Goal: Task Accomplishment & Management: Manage account settings

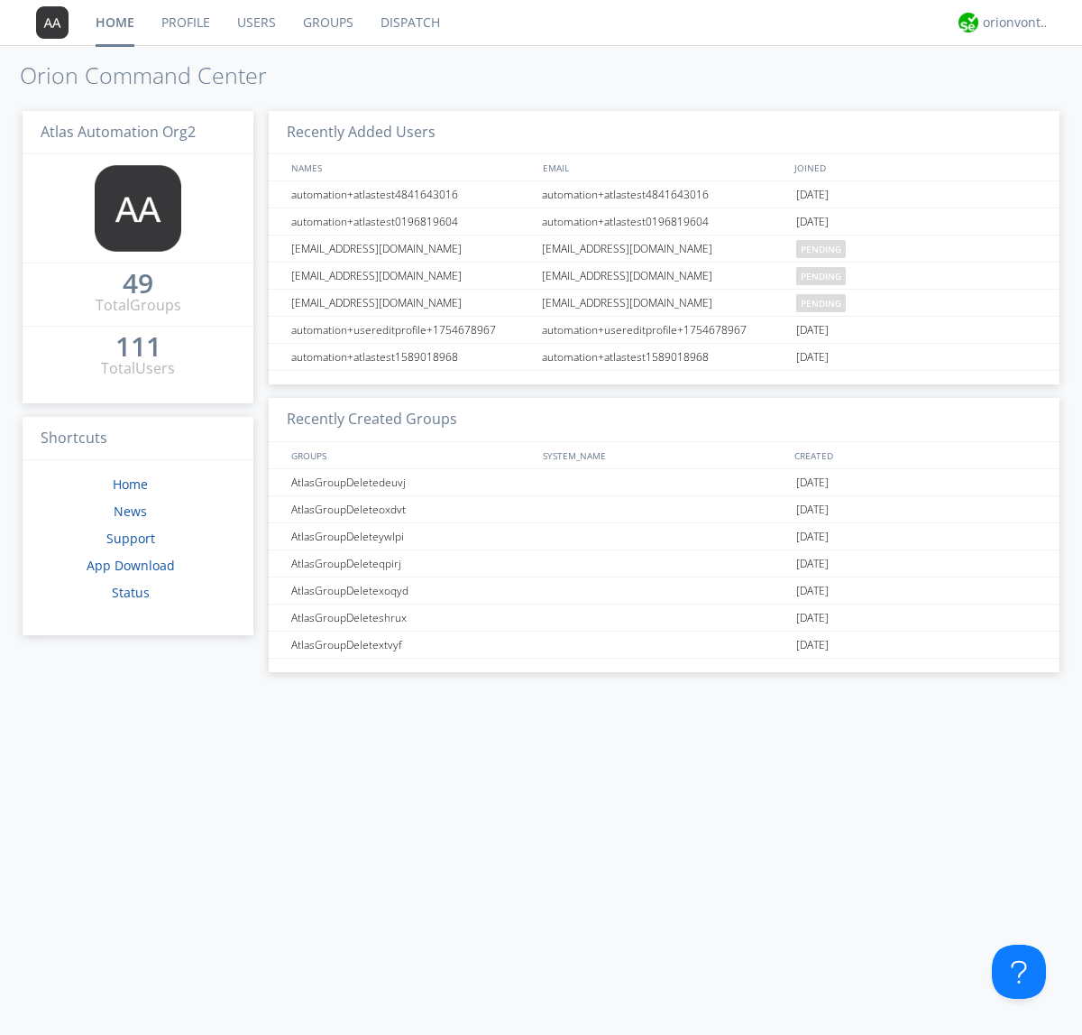
click at [255, 23] on link "Users" at bounding box center [257, 22] width 66 height 45
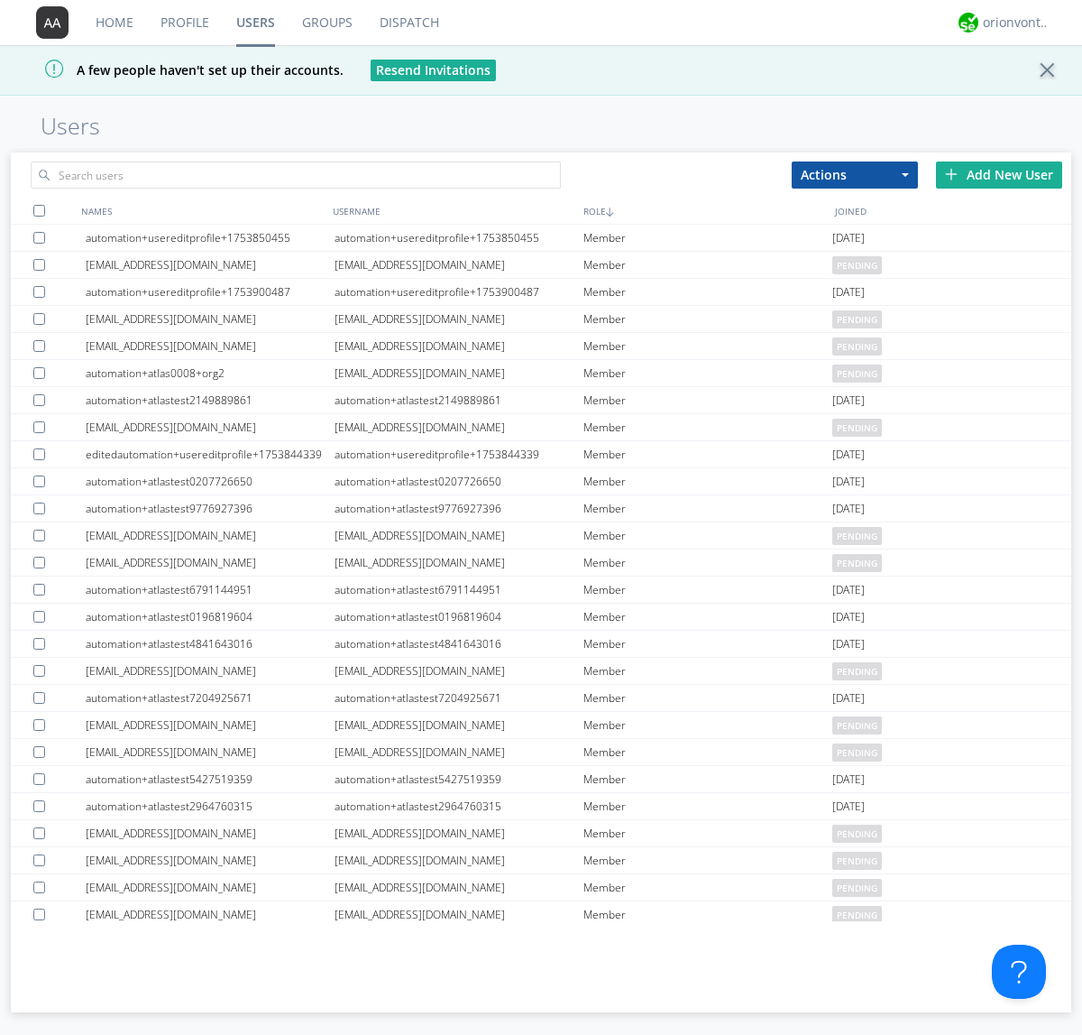
click at [999, 174] on div "Add New User" at bounding box center [999, 174] width 126 height 27
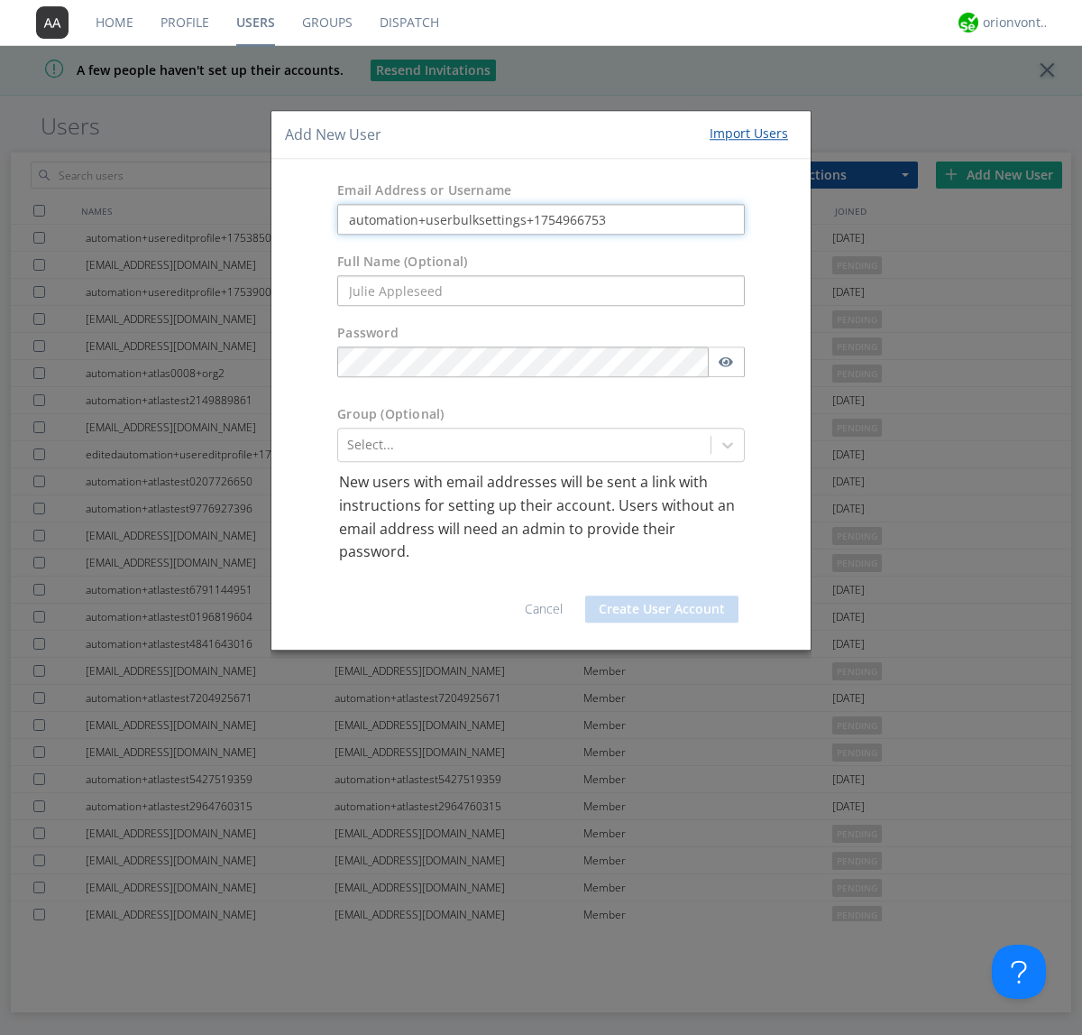
type input "automation+userbulksettings+1754966753"
click at [662, 608] on button "Create User Account" at bounding box center [661, 608] width 153 height 27
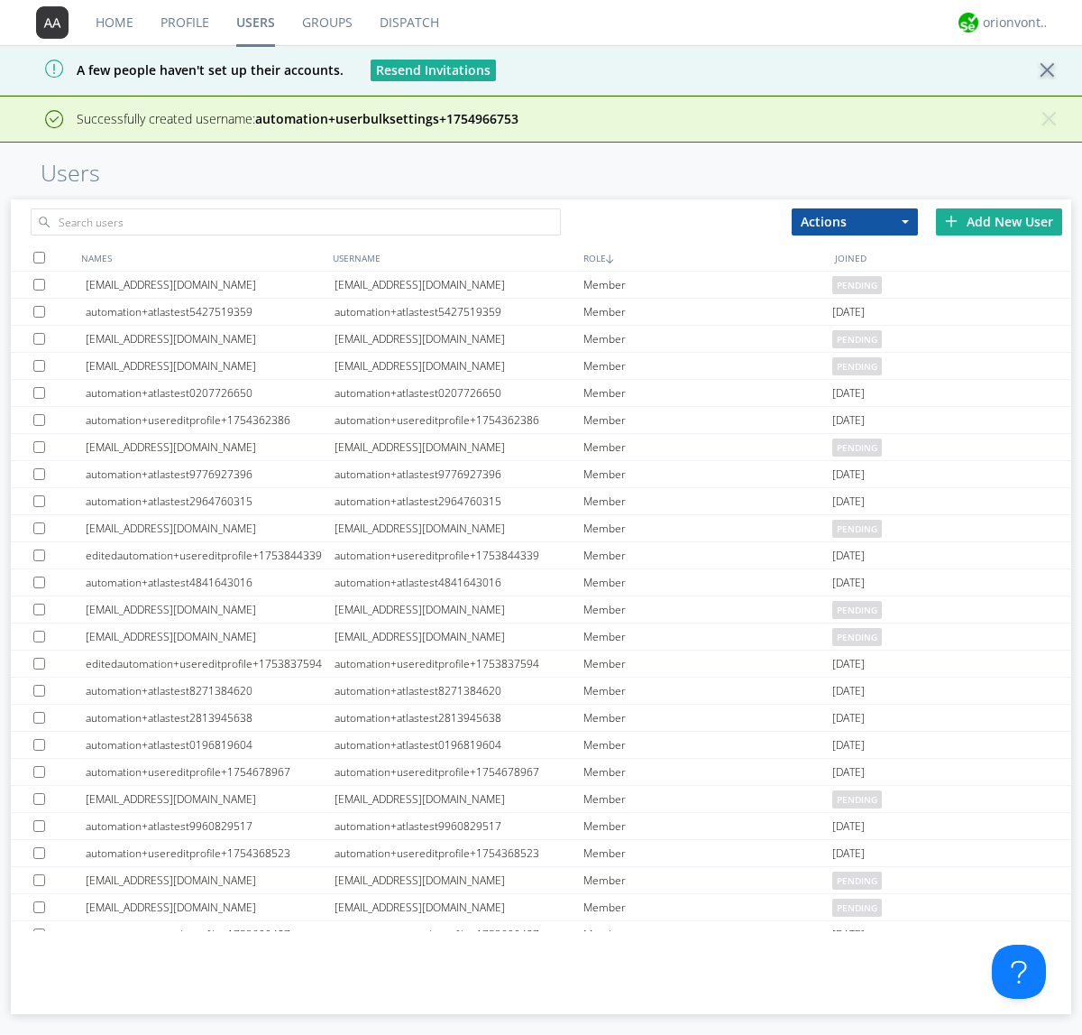
click at [999, 221] on div "Add New User" at bounding box center [999, 221] width 126 height 27
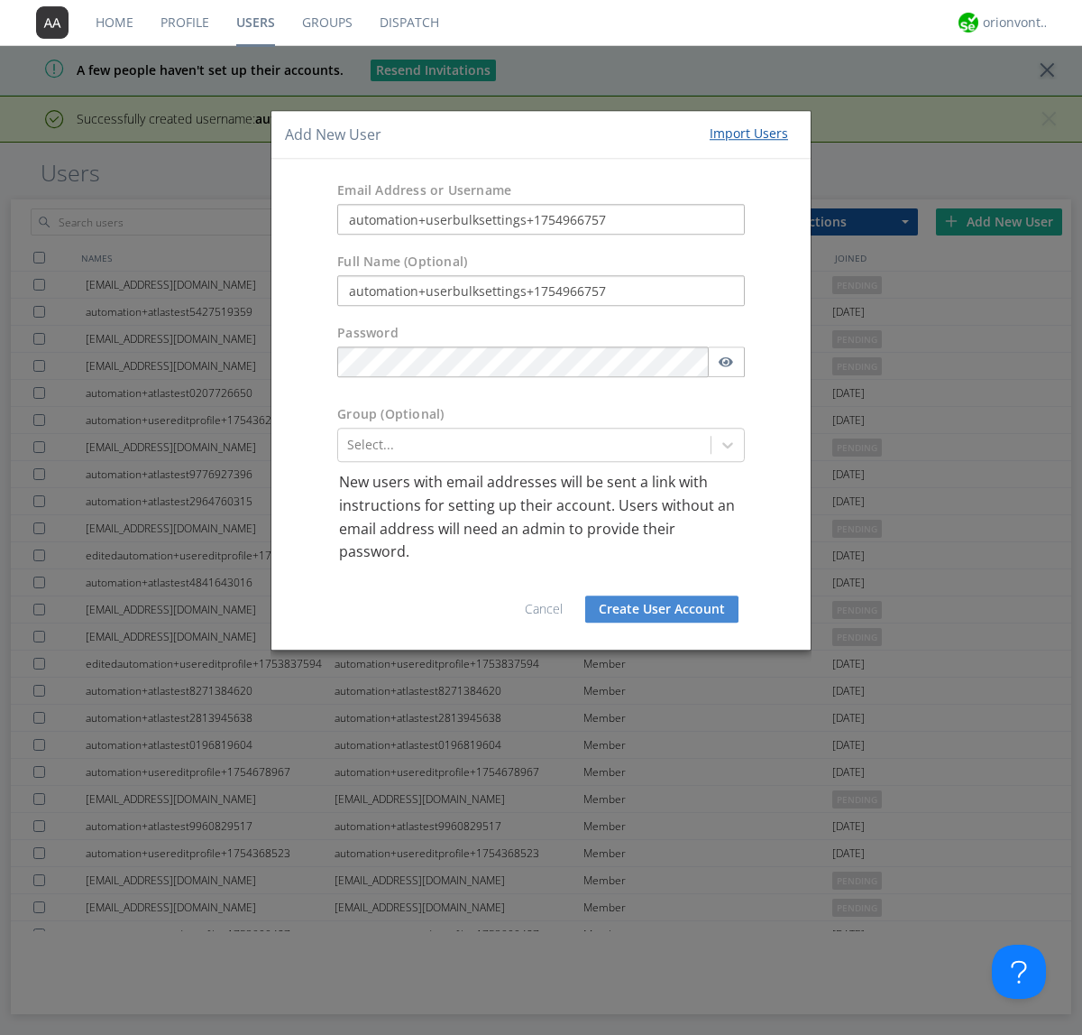
click at [662, 608] on button "Create User Account" at bounding box center [661, 608] width 153 height 27
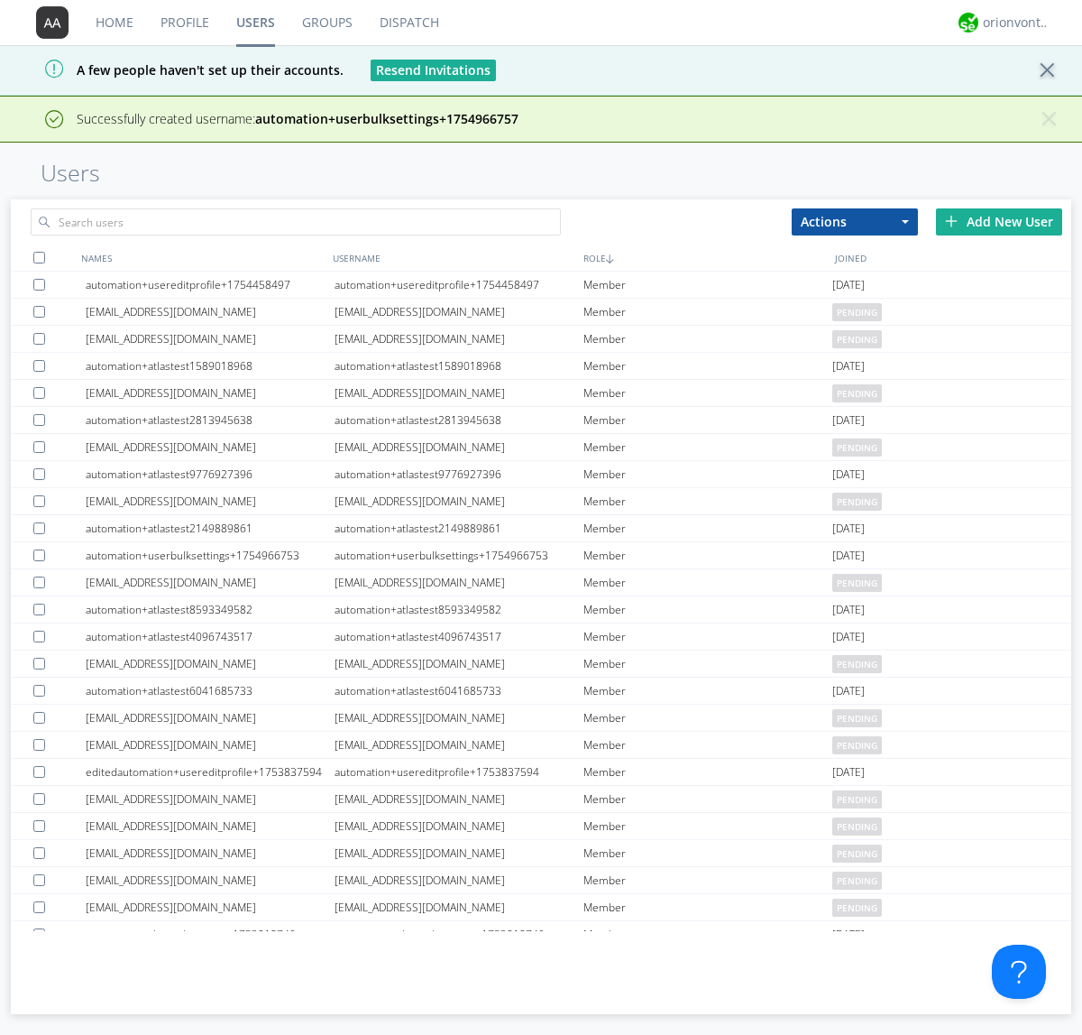
click at [999, 221] on div "Add New User" at bounding box center [999, 221] width 126 height 27
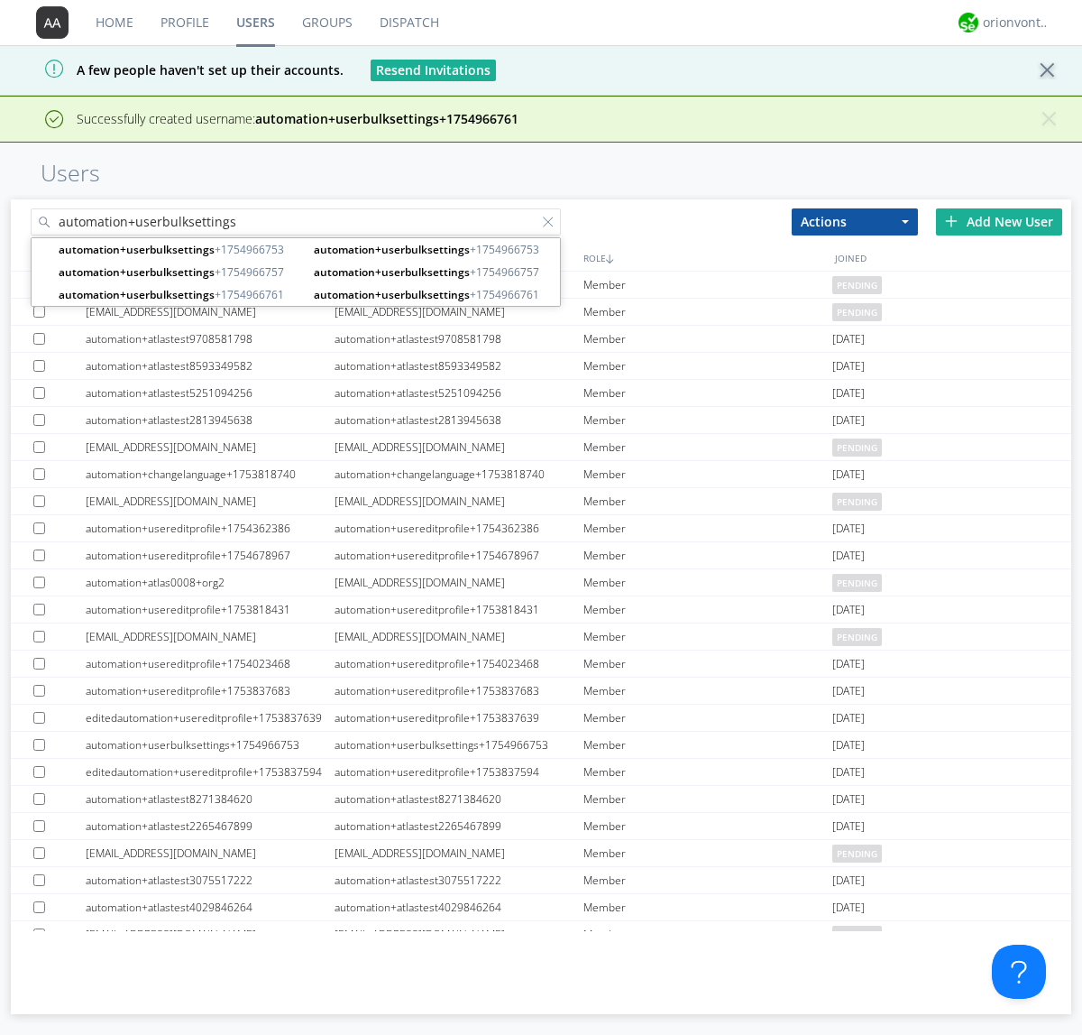
type input "automation+userbulksettings"
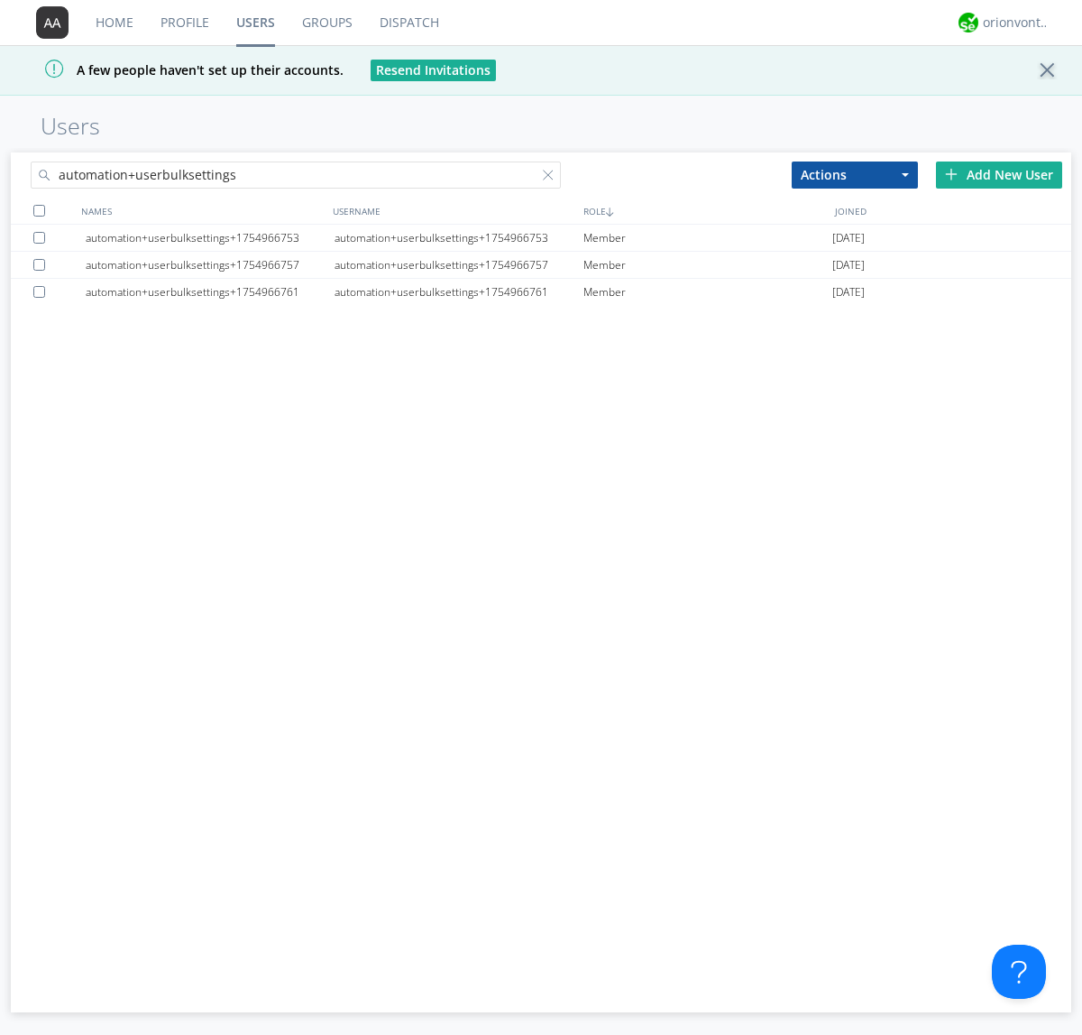
click at [39, 210] on div at bounding box center [39, 211] width 12 height 12
click at [855, 174] on button "Actions" at bounding box center [855, 174] width 126 height 27
click at [0, 0] on link "Edit Settings" at bounding box center [0, 0] width 0 height 0
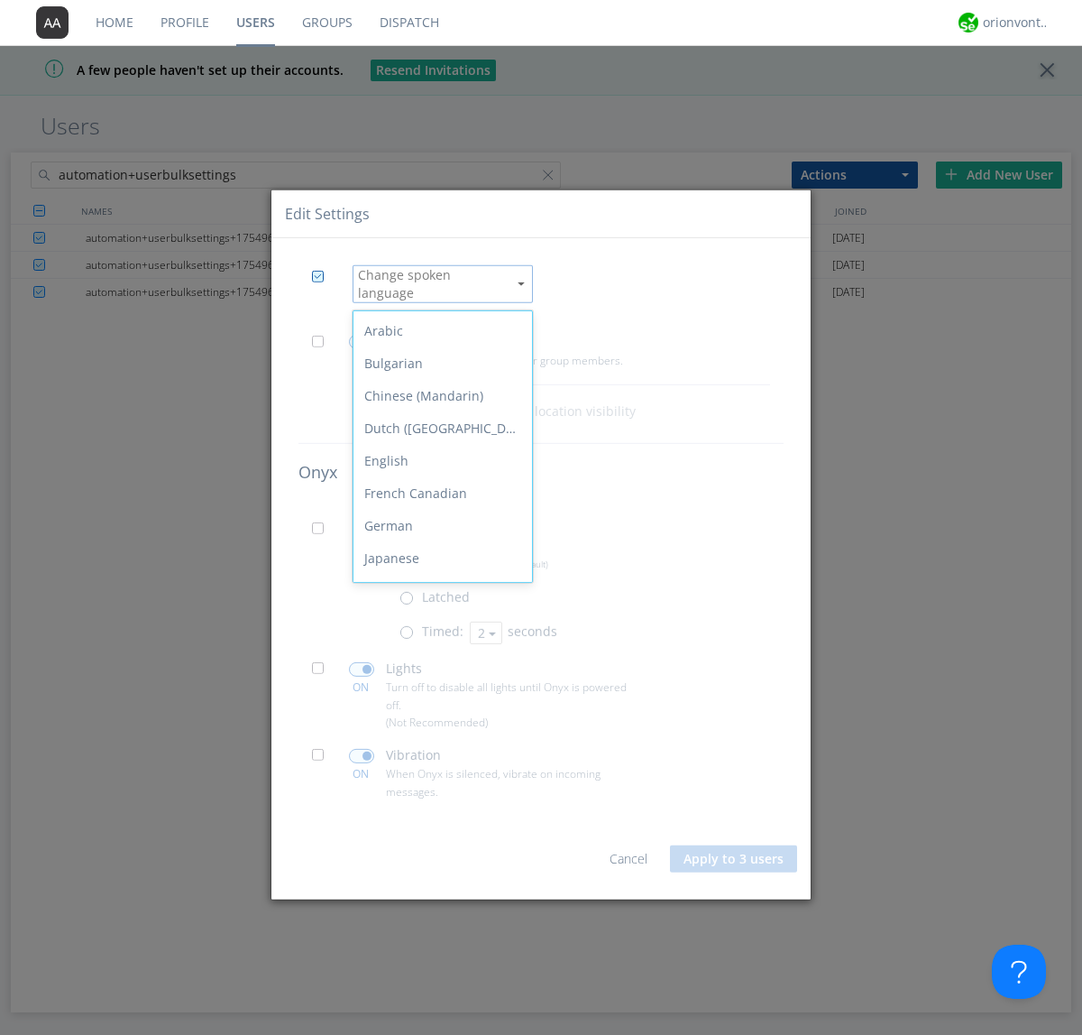
click at [438, 769] on div "Spanish" at bounding box center [443, 785] width 179 height 32
click at [323, 339] on span at bounding box center [323, 346] width 23 height 23
click at [0, 0] on input "checkbox" at bounding box center [0, 0] width 0 height 0
click at [361, 335] on span at bounding box center [361, 342] width 25 height 14
click at [0, 0] on input "checkbox" at bounding box center [0, 0] width 0 height 0
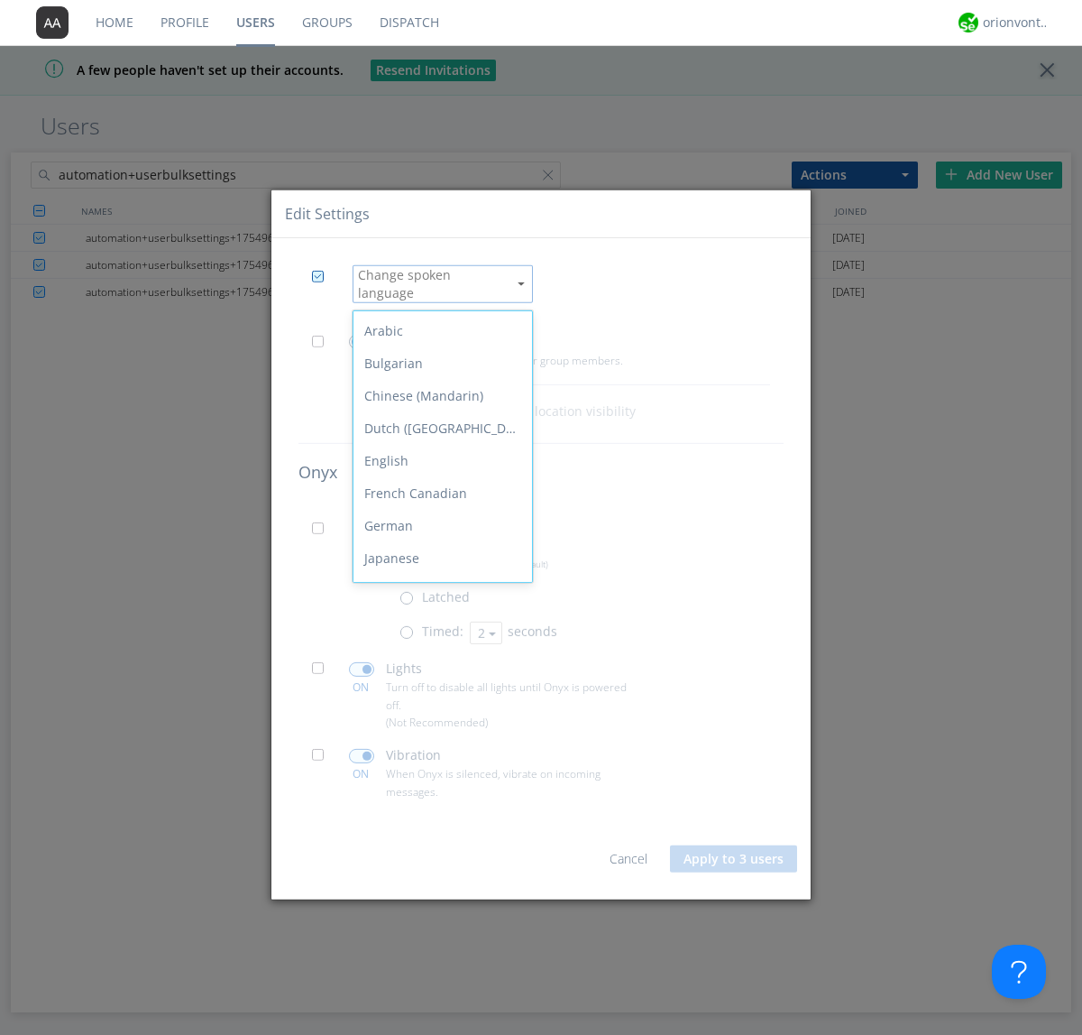
click at [323, 527] on span at bounding box center [323, 533] width 23 height 23
click at [0, 0] on input "checkbox" at bounding box center [0, 0] width 0 height 0
click at [410, 630] on span at bounding box center [411, 636] width 23 height 23
click at [0, 0] on input "radio" at bounding box center [0, 0] width 0 height 0
click at [484, 625] on button "2" at bounding box center [486, 632] width 32 height 23
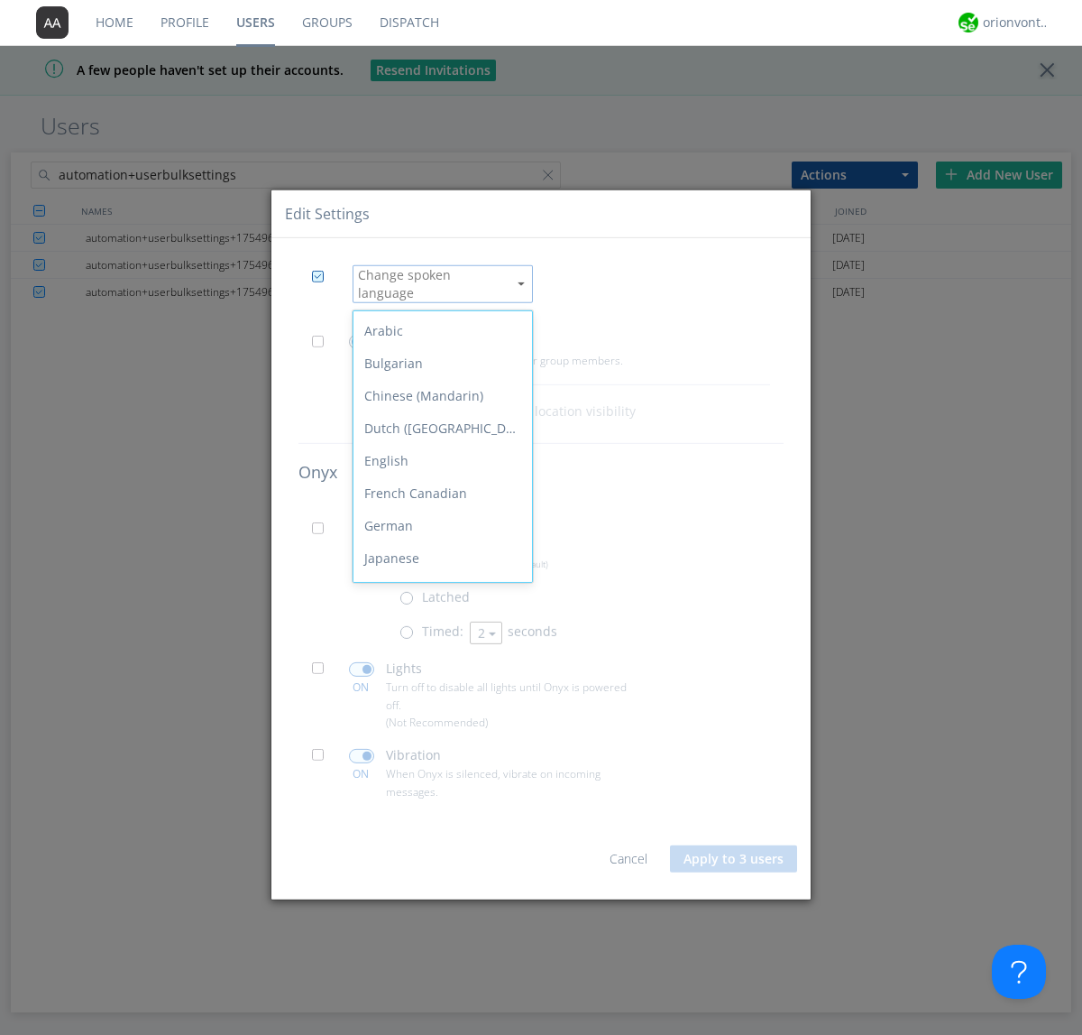
click at [0, 0] on link "3" at bounding box center [0, 0] width 0 height 0
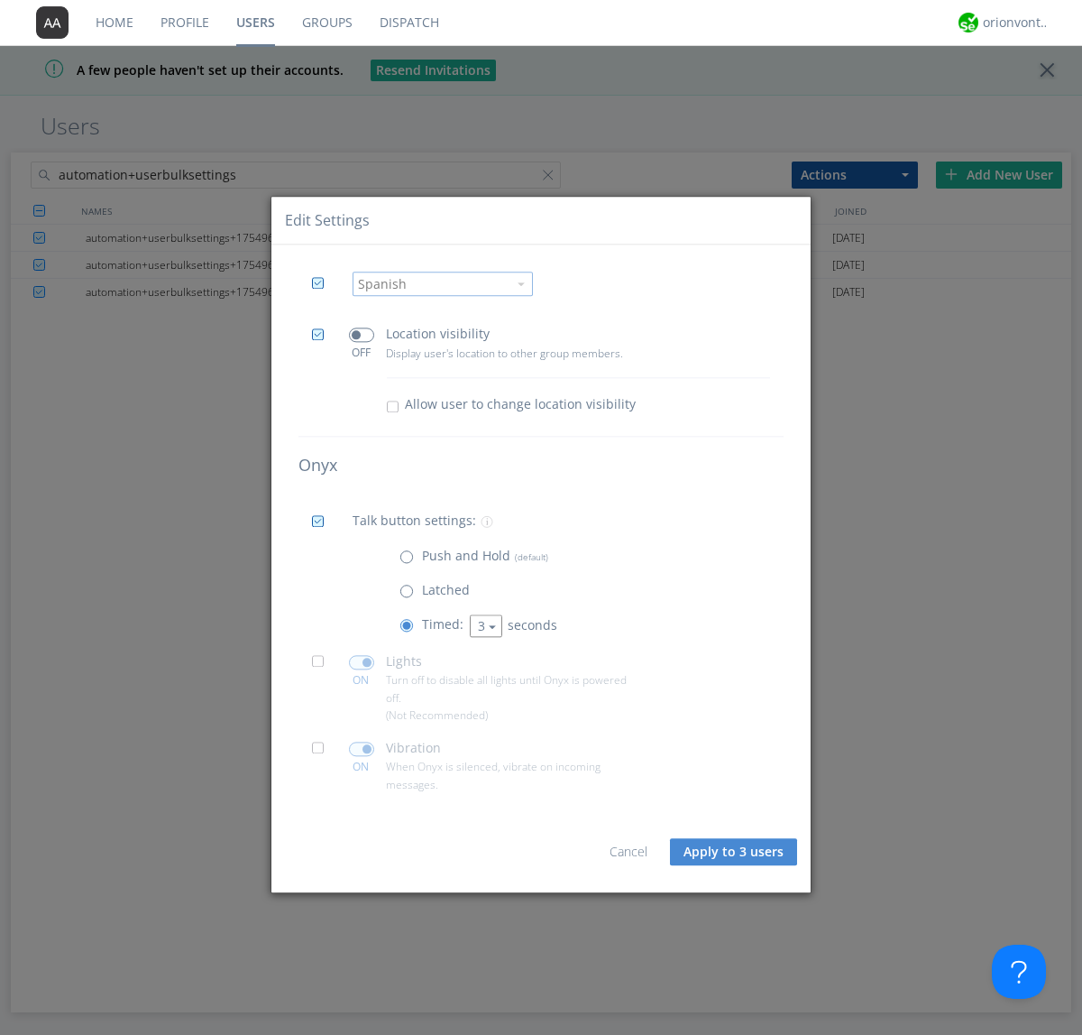
click at [323, 667] on span at bounding box center [323, 667] width 23 height 23
click at [0, 0] on input "checkbox" at bounding box center [0, 0] width 0 height 0
click at [361, 662] on span at bounding box center [361, 662] width 25 height 14
click at [0, 0] on input "checkbox" at bounding box center [0, 0] width 0 height 0
click at [323, 753] on span at bounding box center [323, 753] width 23 height 23
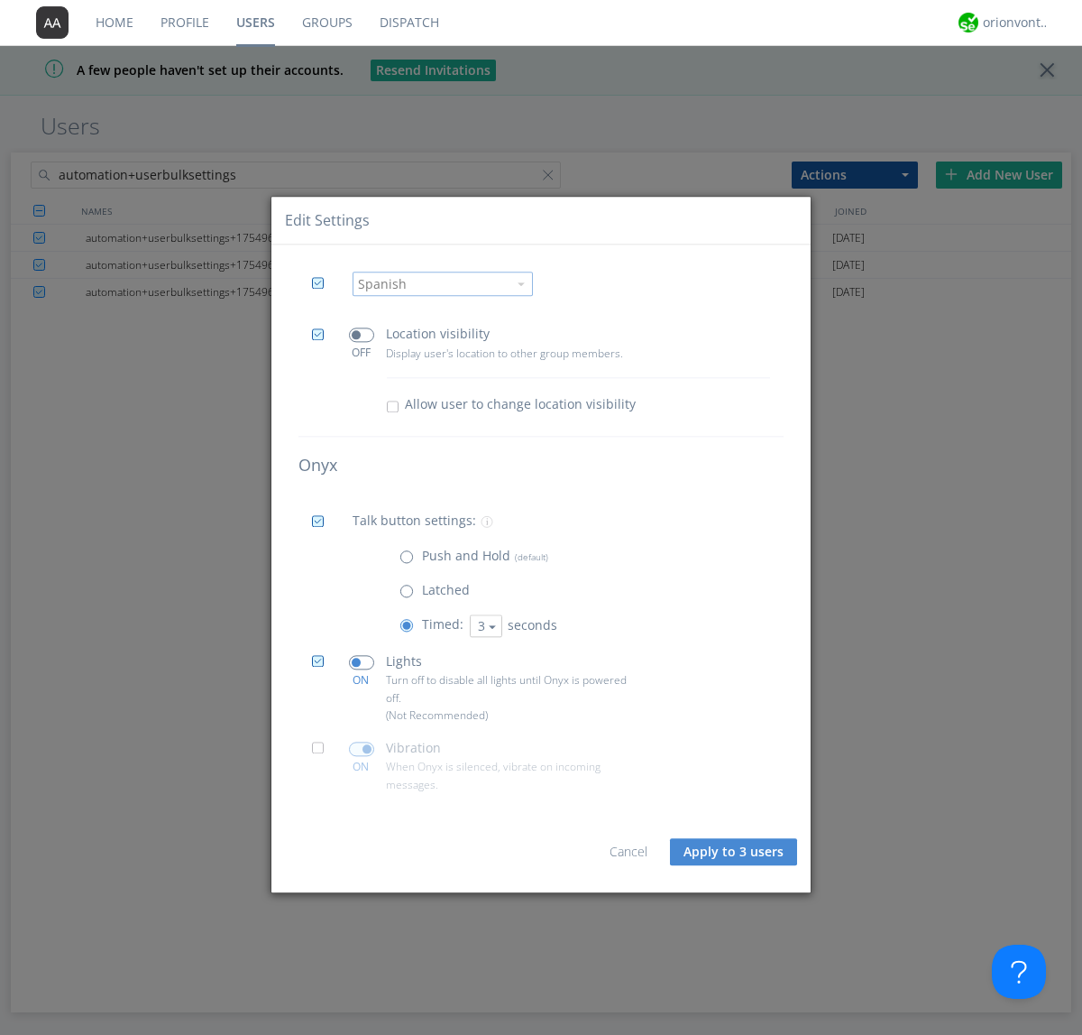
click at [0, 0] on input "checkbox" at bounding box center [0, 0] width 0 height 0
click at [361, 749] on span at bounding box center [361, 748] width 25 height 14
click at [0, 0] on input "checkbox" at bounding box center [0, 0] width 0 height 0
click at [735, 851] on button "Apply to 3 users" at bounding box center [733, 851] width 127 height 27
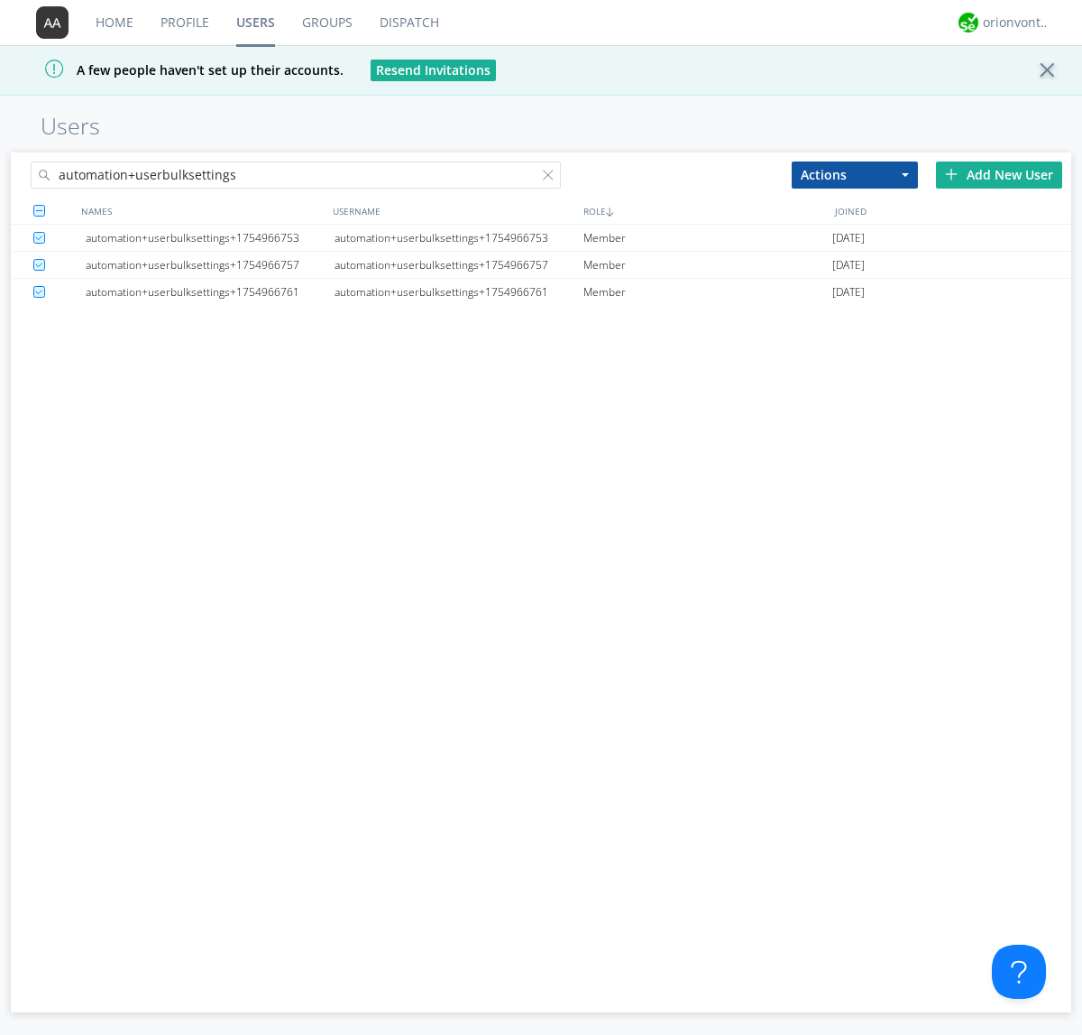
click at [255, 23] on link "Users" at bounding box center [256, 22] width 66 height 45
click at [552, 178] on div at bounding box center [552, 179] width 18 height 18
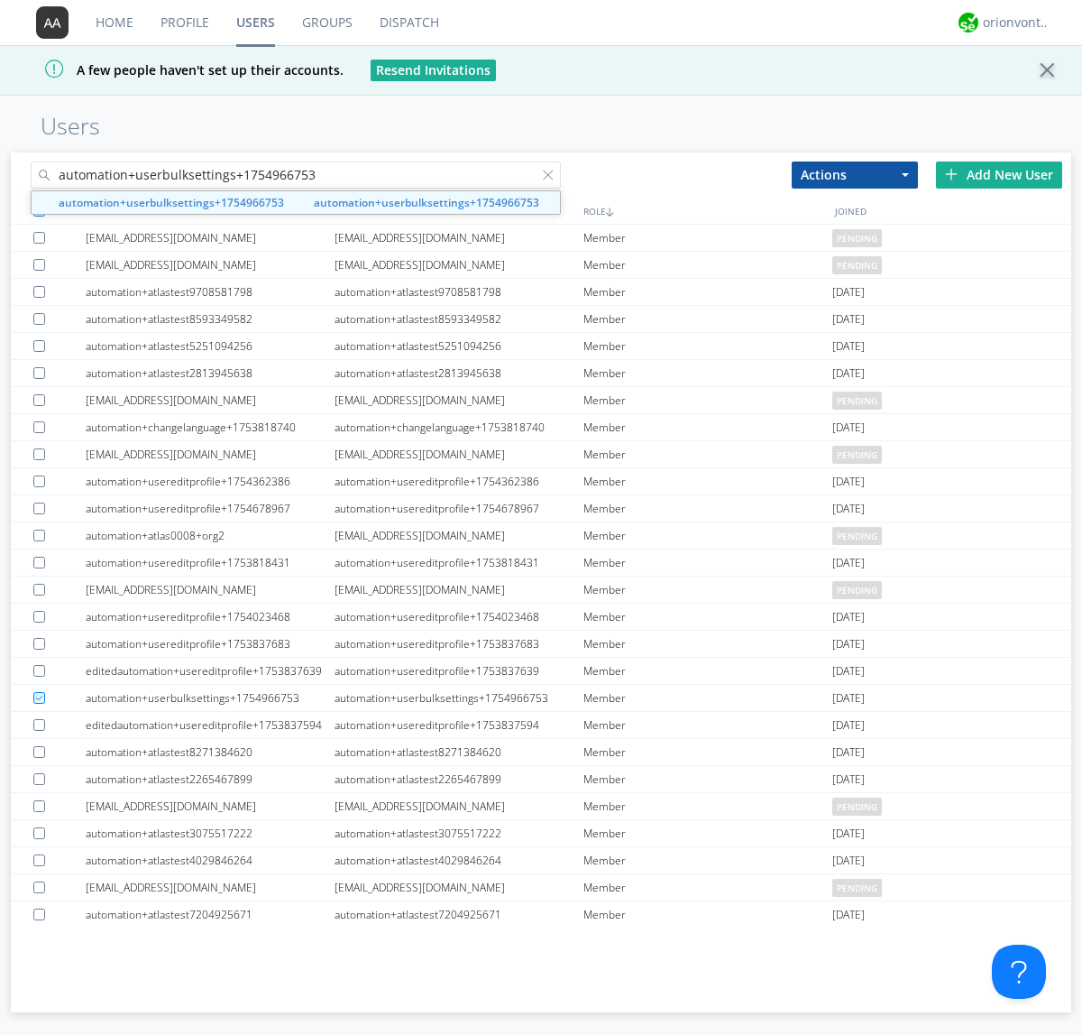
type input "automation+userbulksettings+1754966753"
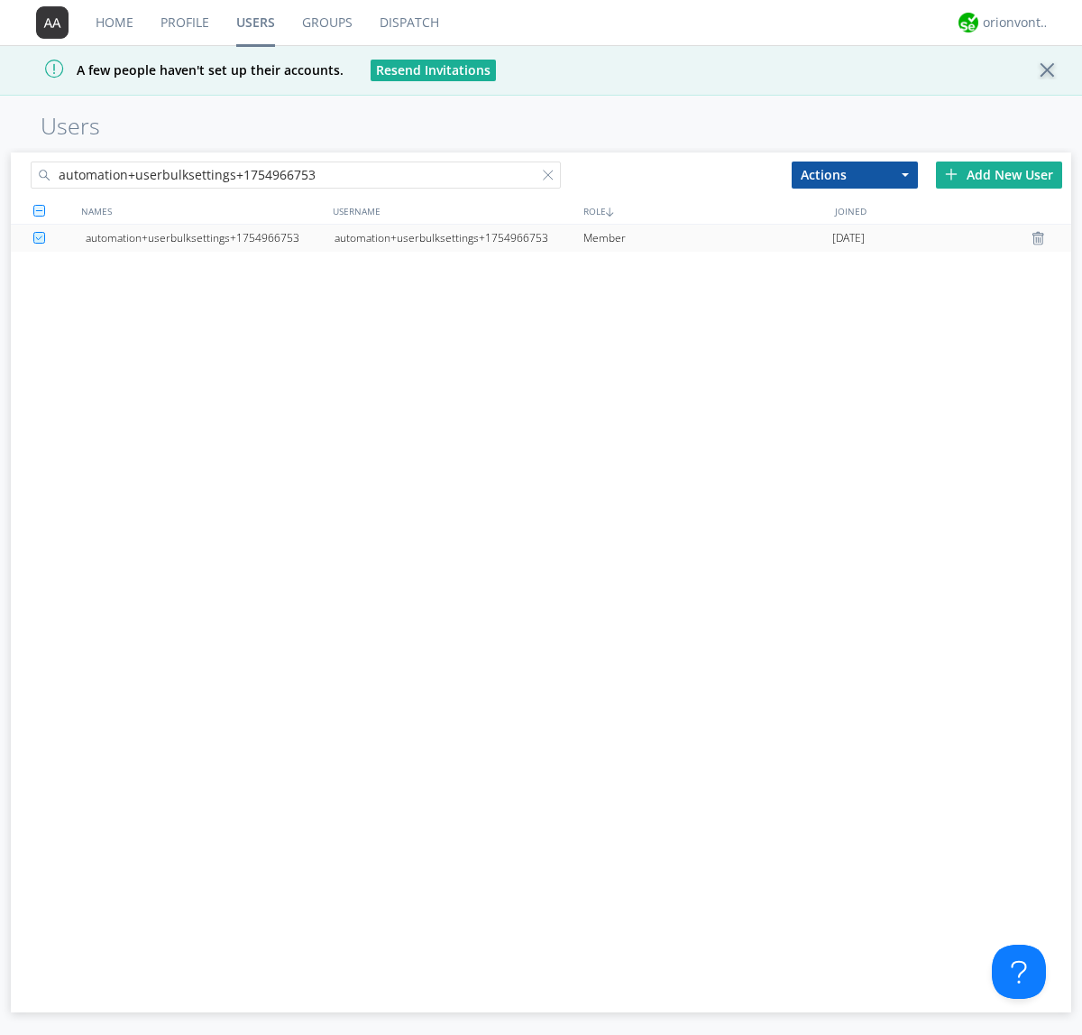
click at [458, 237] on div "automation+userbulksettings+1754966753" at bounding box center [459, 238] width 249 height 27
